Goal: Transaction & Acquisition: Book appointment/travel/reservation

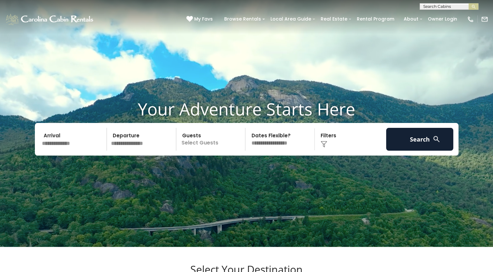
click at [67, 151] on input "text" at bounding box center [74, 139] width 68 height 23
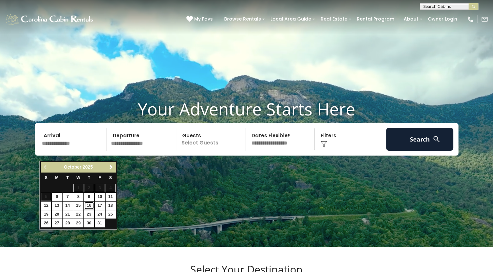
click at [87, 202] on link "16" at bounding box center [89, 206] width 10 height 8
type input "********"
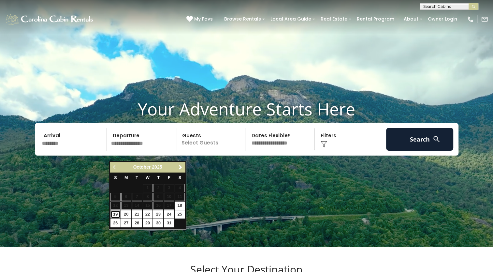
click at [114, 212] on link "19" at bounding box center [116, 214] width 10 height 8
type input "********"
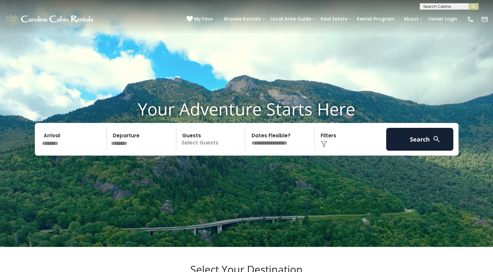
click at [207, 151] on p "Select Guests" at bounding box center [211, 139] width 67 height 23
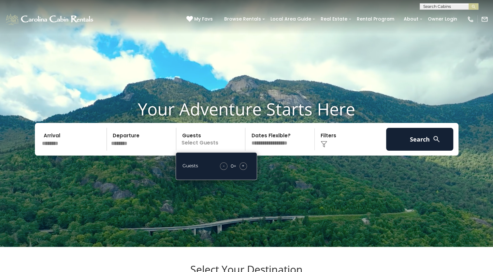
click at [244, 169] on span "+" at bounding box center [243, 165] width 3 height 7
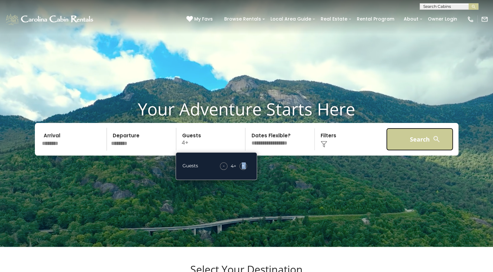
click at [413, 149] on button "Search" at bounding box center [420, 139] width 68 height 23
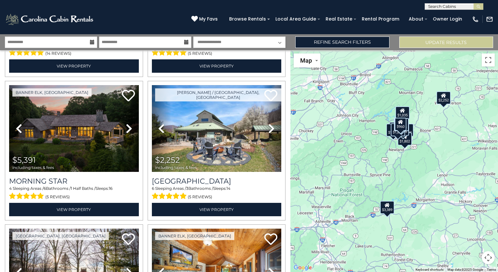
scroll to position [138, 0]
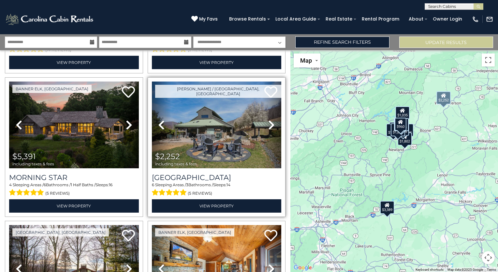
click at [268, 125] on icon at bounding box center [271, 125] width 7 height 10
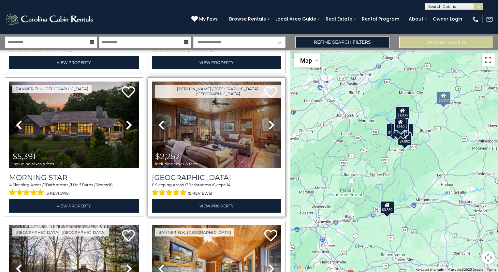
click at [268, 125] on icon at bounding box center [271, 125] width 7 height 10
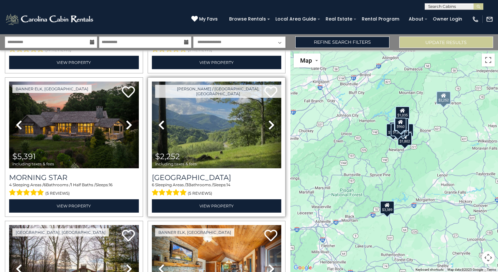
click at [268, 125] on icon at bounding box center [271, 125] width 7 height 10
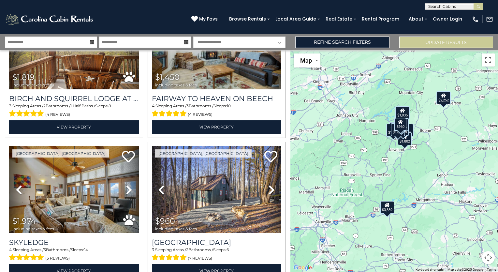
scroll to position [1248, 0]
